Goal: Information Seeking & Learning: Learn about a topic

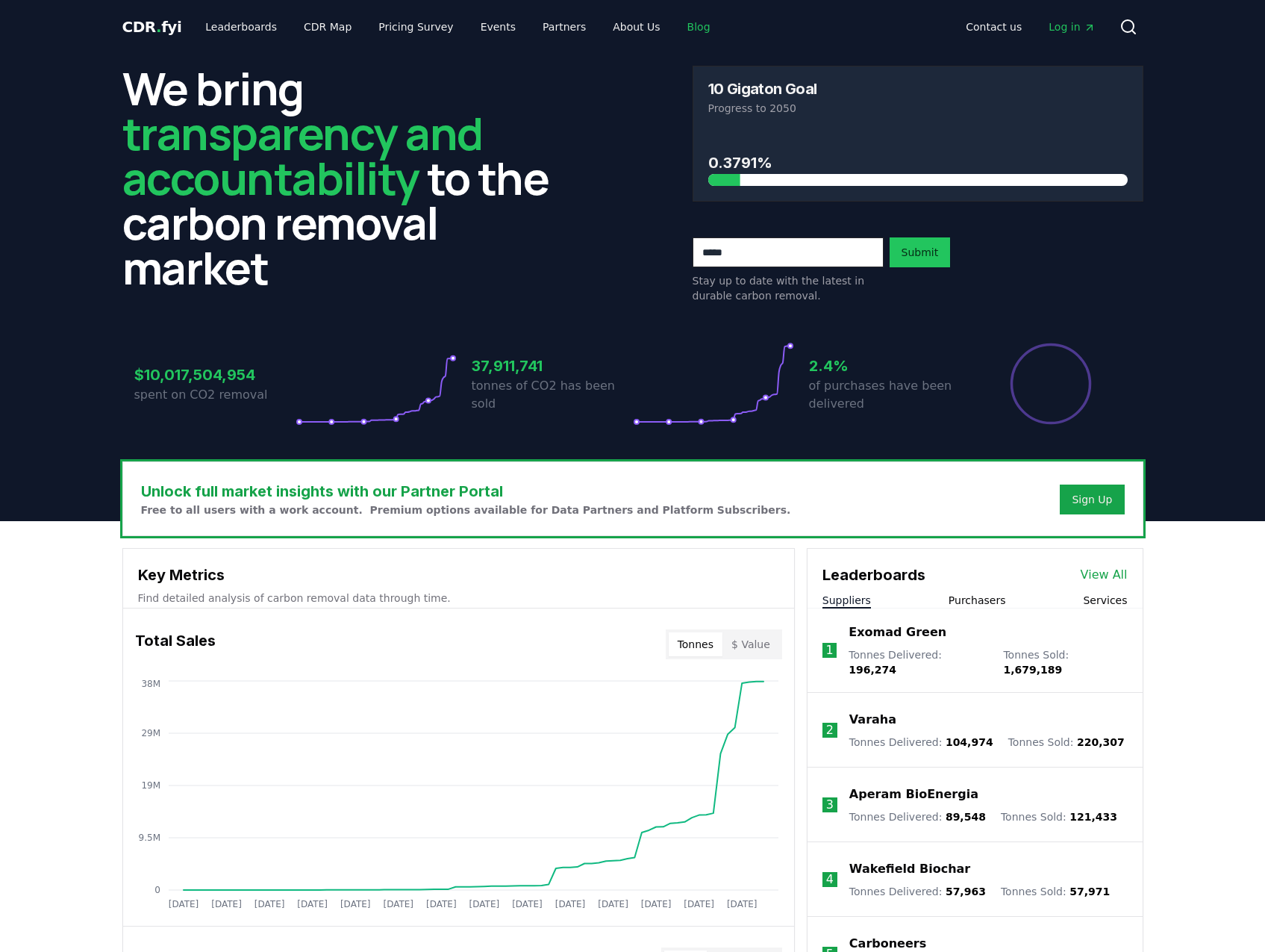
click at [675, 21] on link "Blog" at bounding box center [698, 26] width 47 height 27
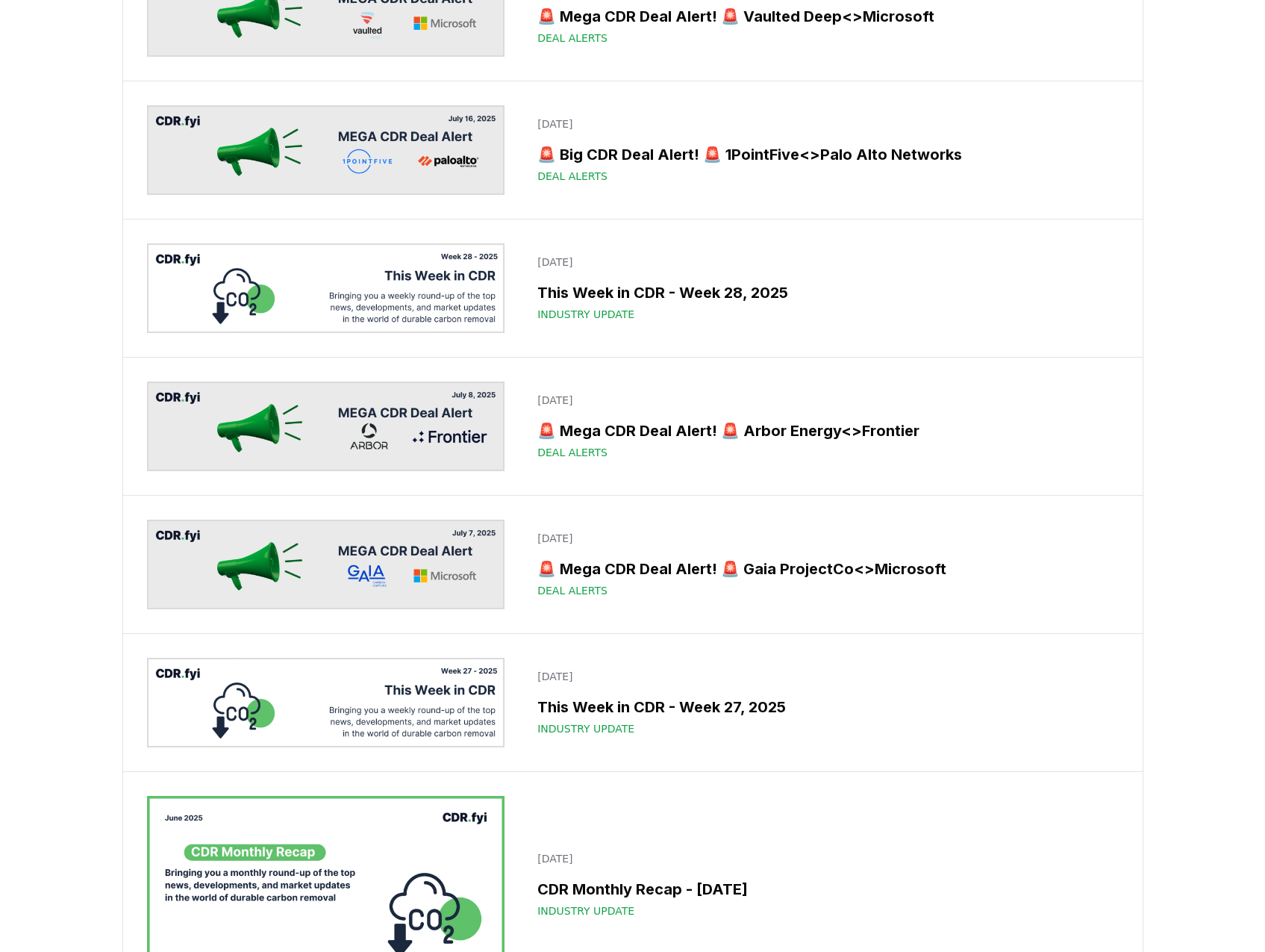
scroll to position [2767, 0]
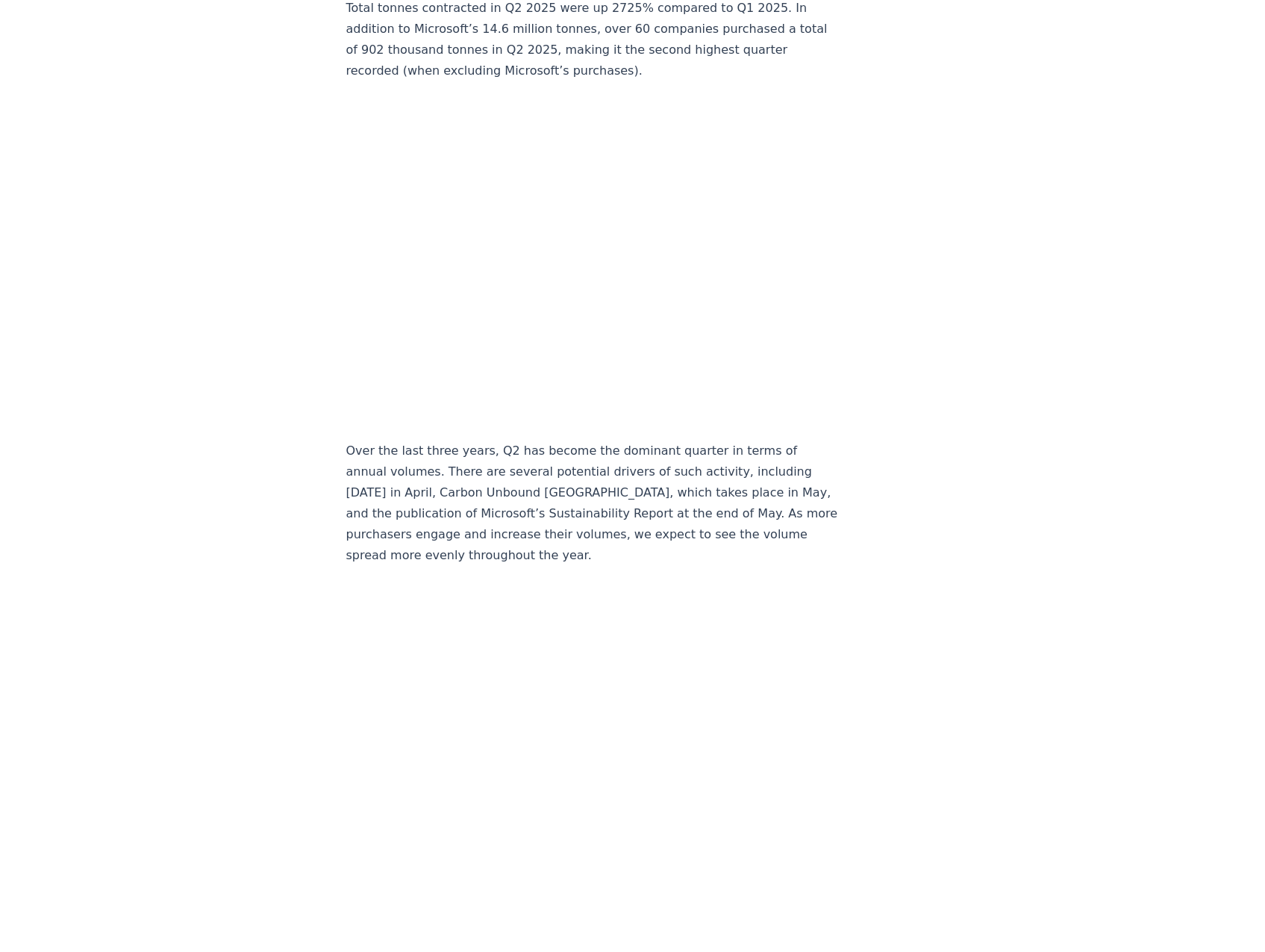
scroll to position [2738, 0]
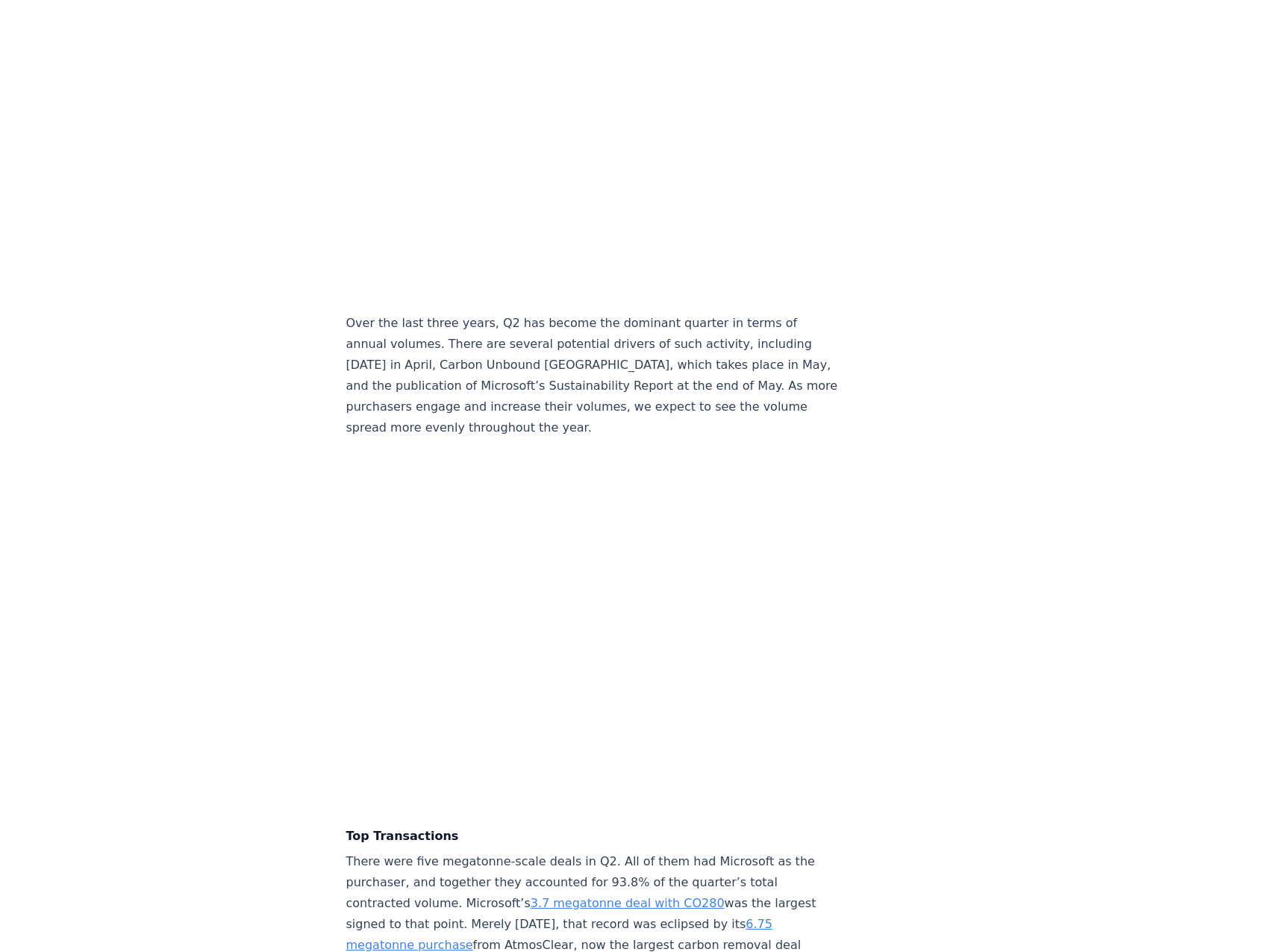
drag, startPoint x: 621, startPoint y: 537, endPoint x: 136, endPoint y: 464, distance: 490.5
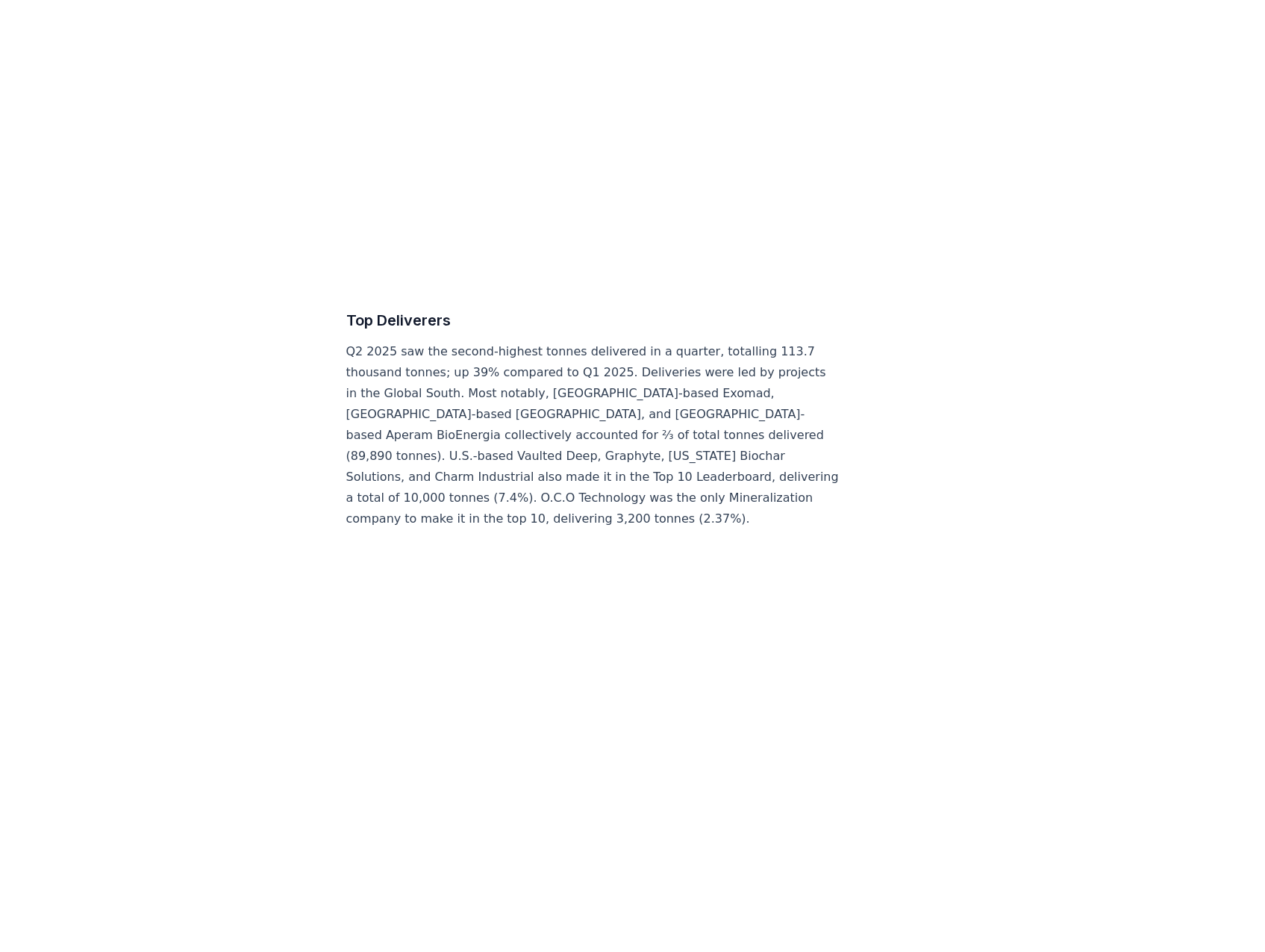
scroll to position [6147, 0]
